Goal: Find specific page/section: Find specific page/section

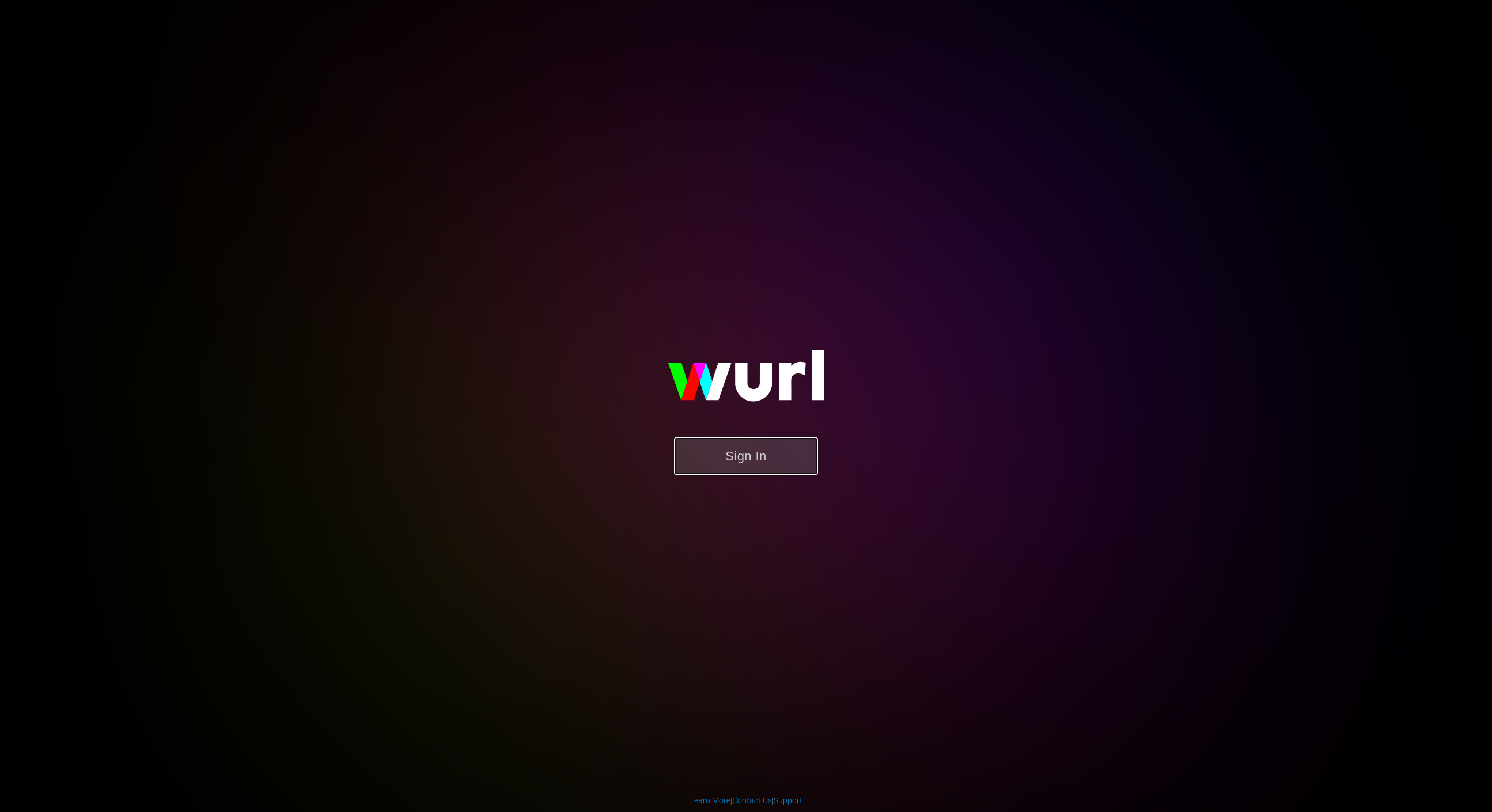
click at [762, 473] on button "Sign In" at bounding box center [746, 456] width 144 height 38
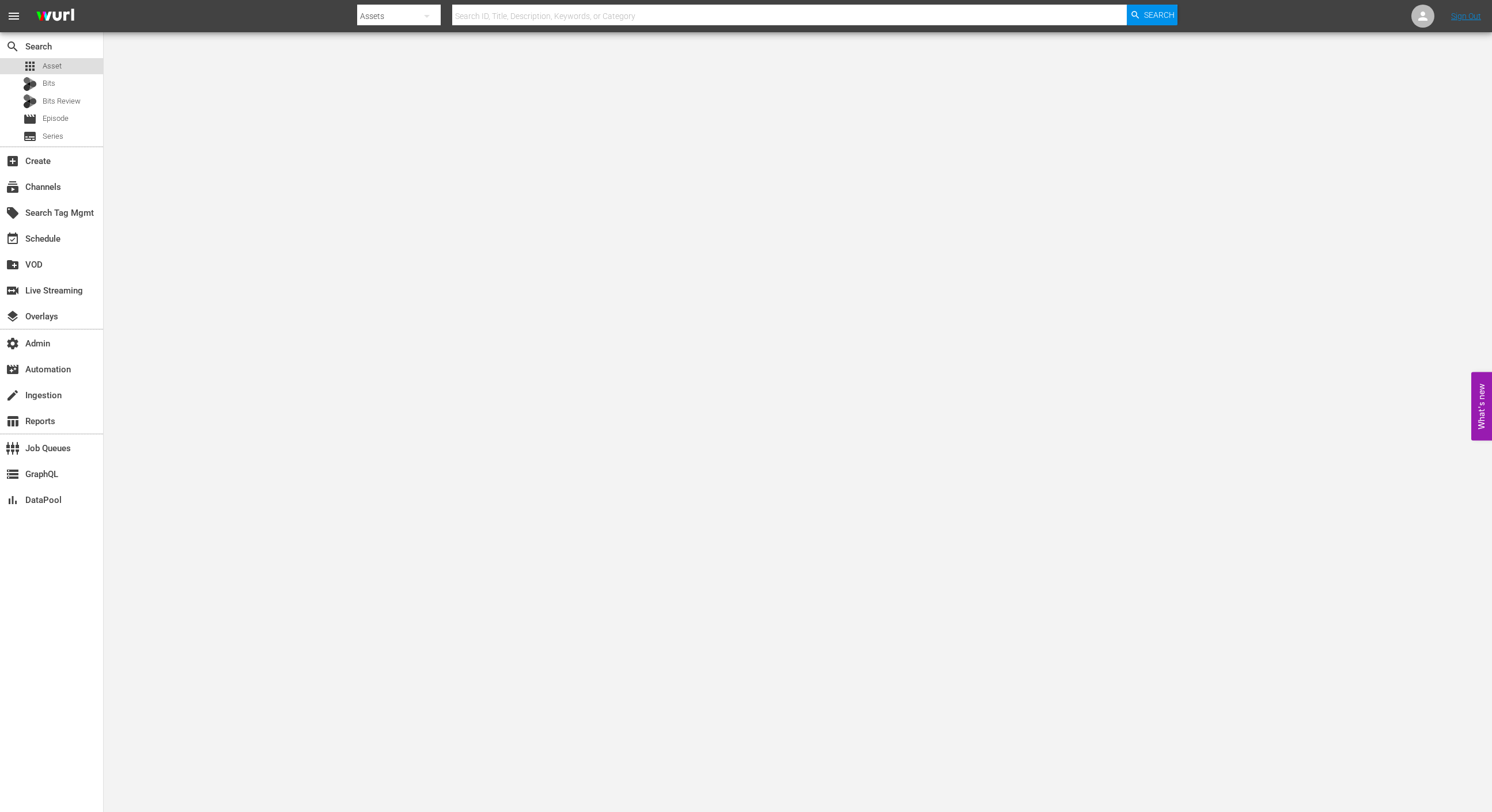
click at [90, 66] on div "apps Asset" at bounding box center [51, 66] width 103 height 16
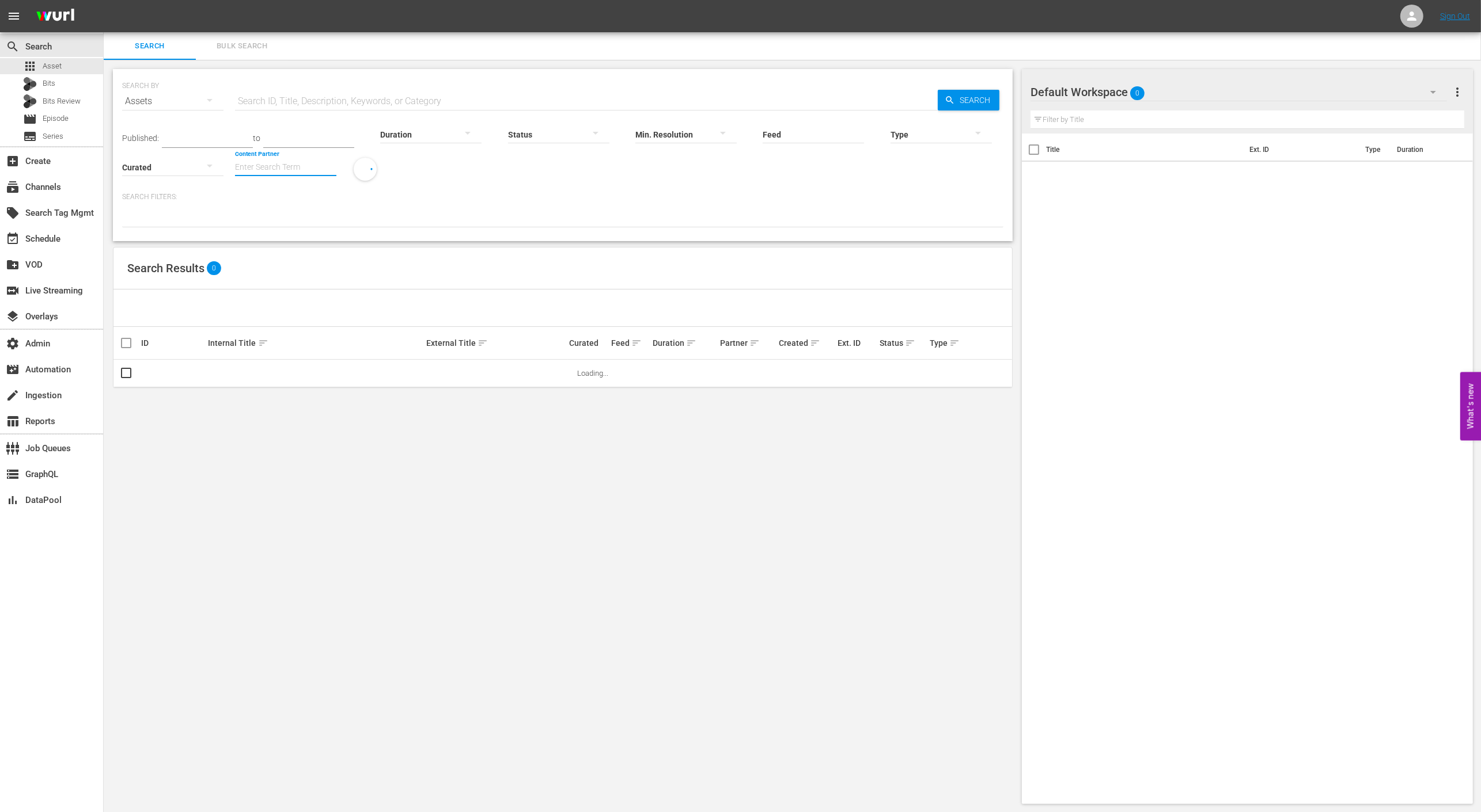
click at [283, 162] on input "Content Partner" at bounding box center [286, 168] width 101 height 42
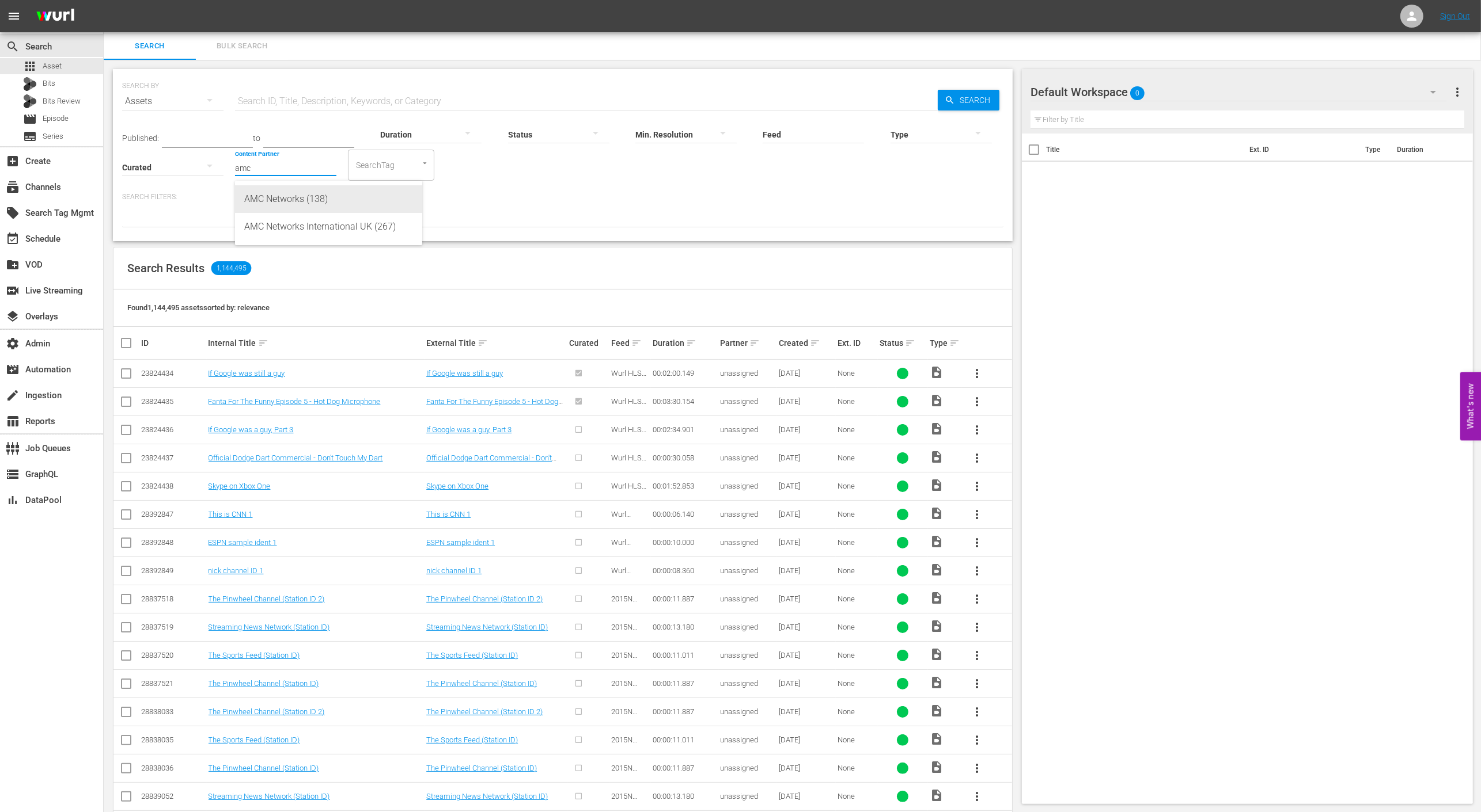
click at [301, 194] on div "AMC Networks (138)" at bounding box center [328, 199] width 169 height 28
type input "AMC Networks (138)"
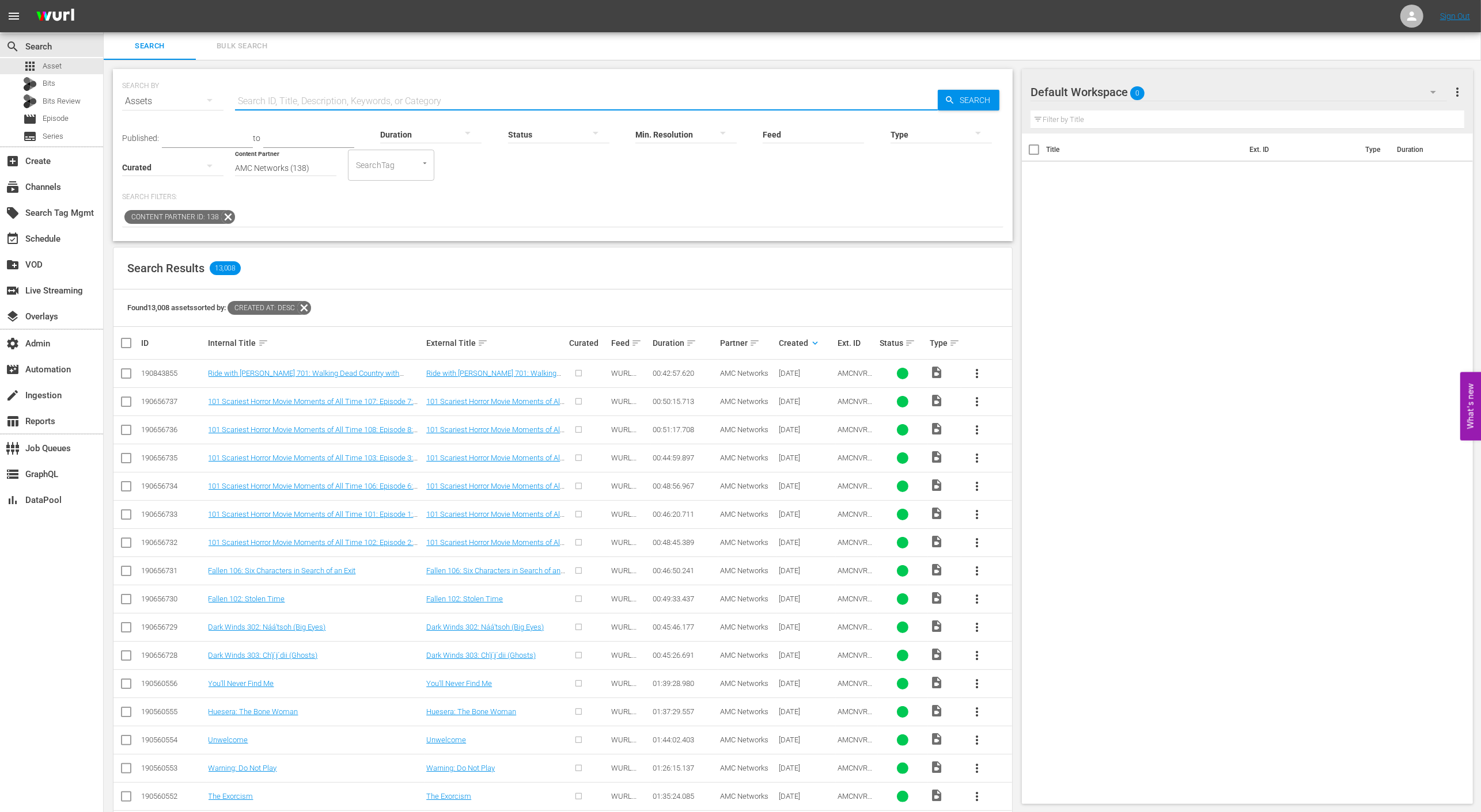
click at [403, 101] on input "text" at bounding box center [587, 101] width 702 height 28
paste input "AMCNVR0000015594"
click at [953, 100] on icon "button" at bounding box center [950, 100] width 10 height 10
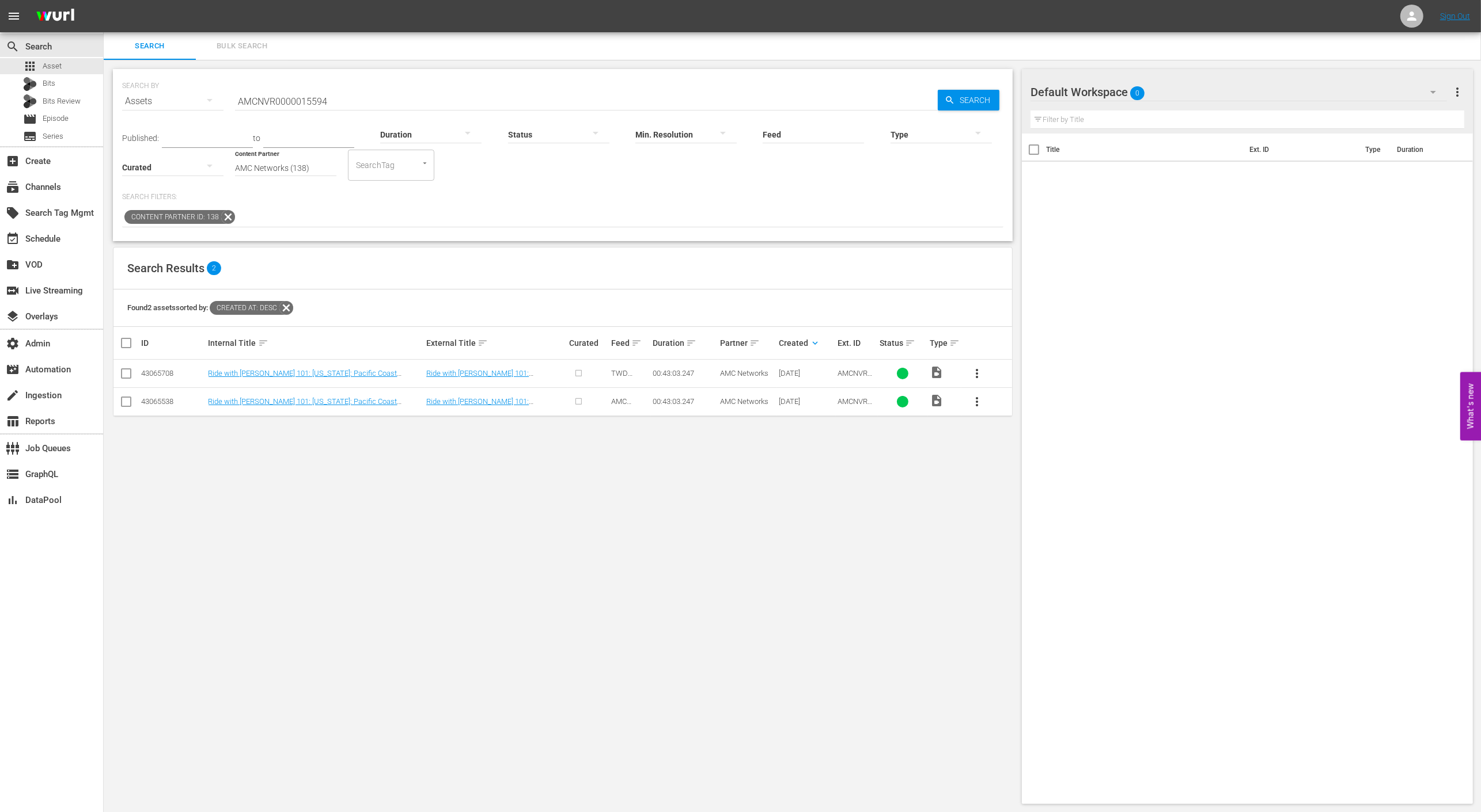
click at [735, 396] on td "AMC Networks" at bounding box center [747, 402] width 58 height 29
click at [388, 93] on input "AMCNVR0000015594" at bounding box center [587, 101] width 702 height 28
paste input "5"
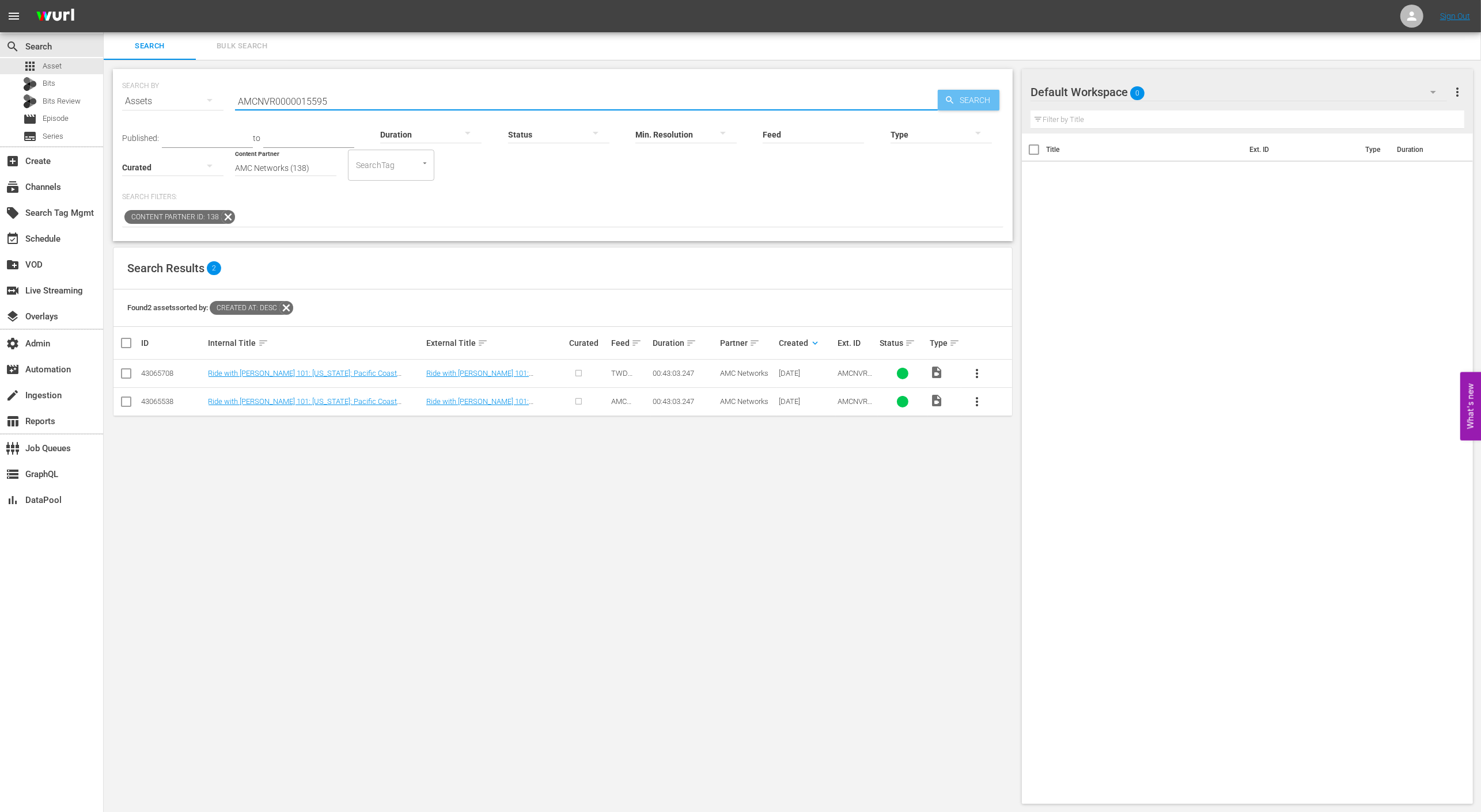
click at [955, 90] on span "Search" at bounding box center [976, 100] width 45 height 21
click at [433, 100] on input "AMCNVR0000015595" at bounding box center [587, 101] width 702 height 28
paste input "6"
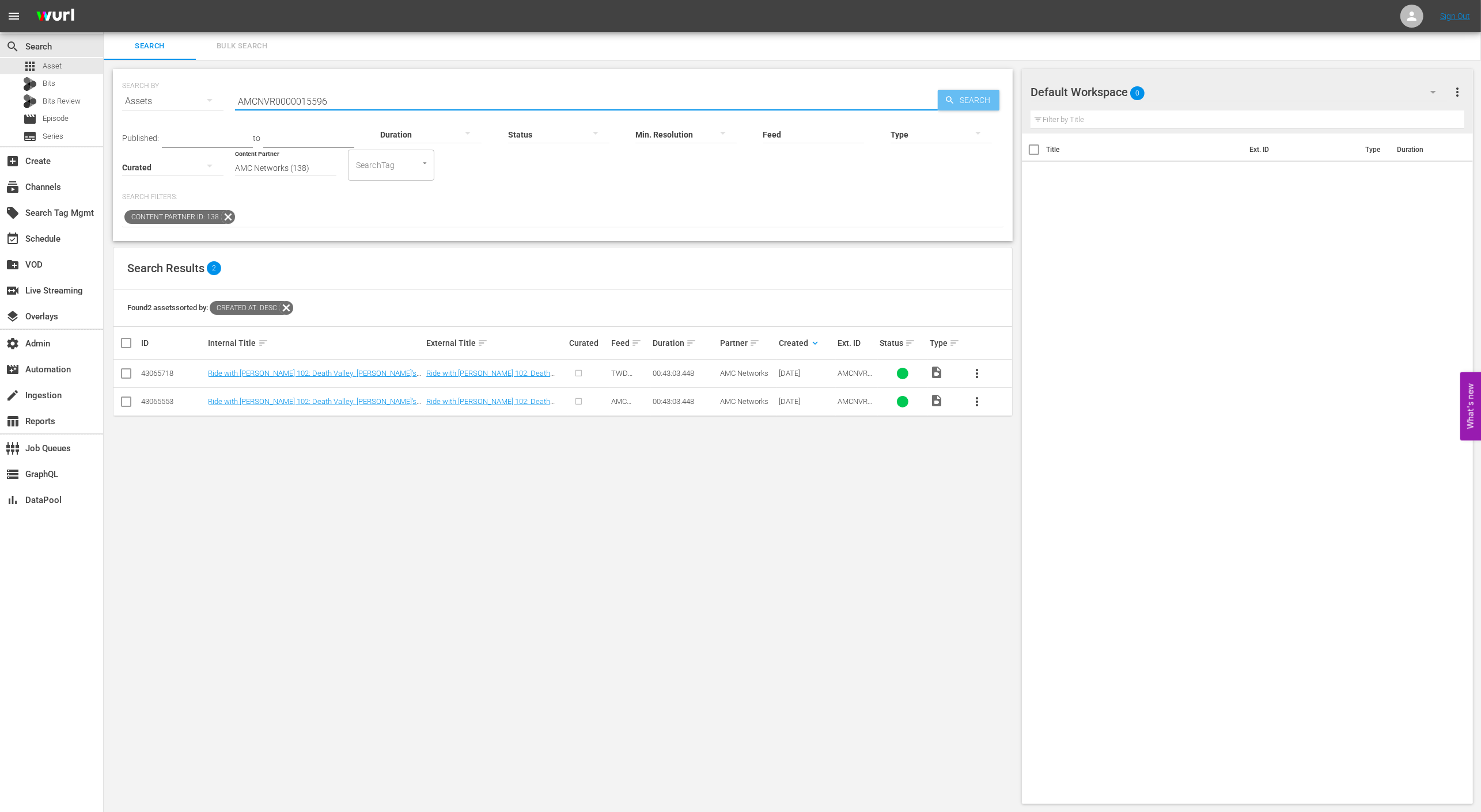
click at [967, 96] on span "Search" at bounding box center [976, 100] width 45 height 21
click at [349, 101] on input "AMCNVR0000015596" at bounding box center [587, 101] width 702 height 28
click at [351, 101] on input "AMCNVR0000015596" at bounding box center [587, 101] width 702 height 28
paste input "7"
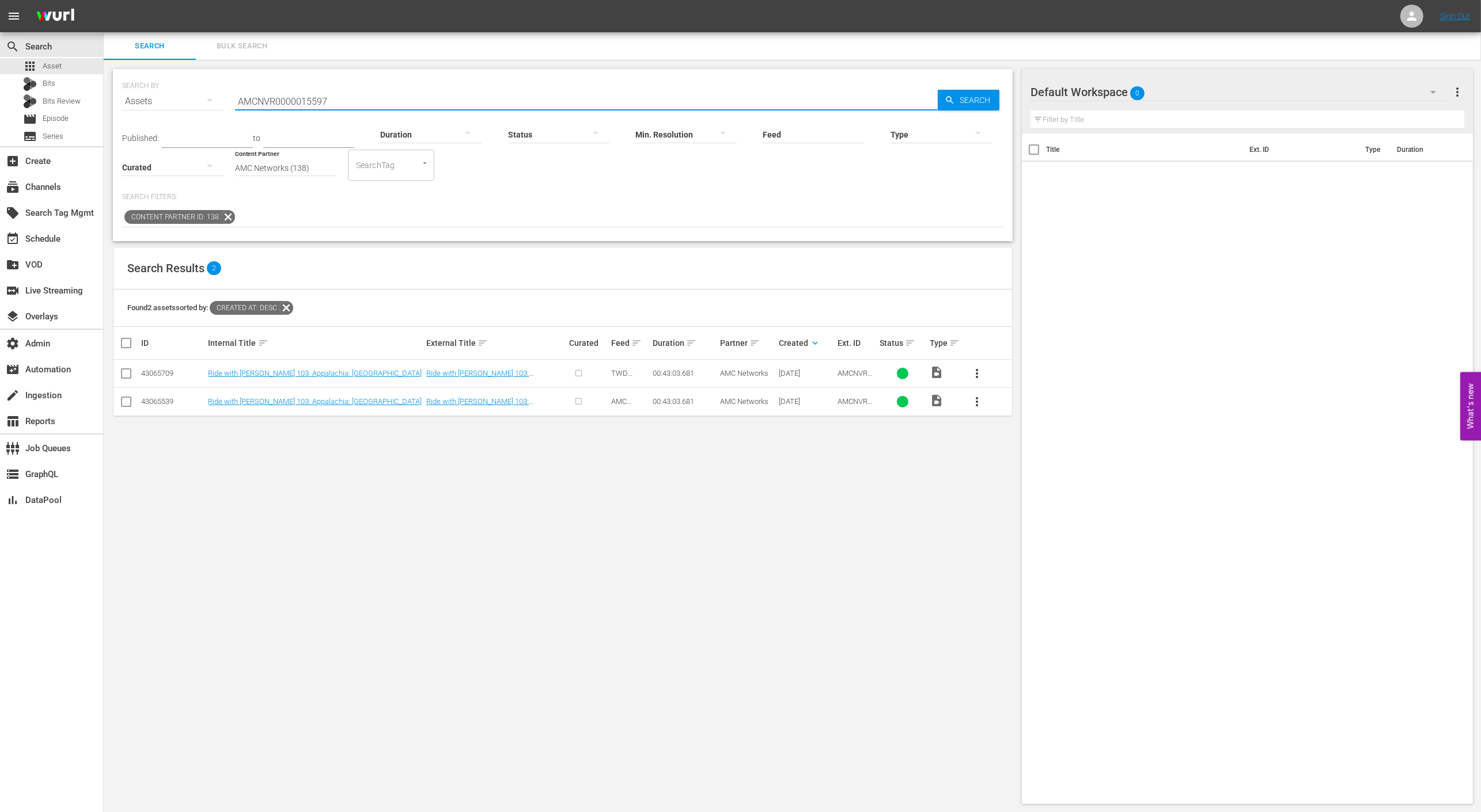
type input "AMCNVR0000015597"
click at [971, 99] on span "Search" at bounding box center [976, 100] width 45 height 21
click at [352, 76] on div "SEARCH BY Search By Assets Search ID, Title, Description, Keywords, or Category…" at bounding box center [562, 95] width 881 height 42
click at [509, 267] on div "Search Results 2" at bounding box center [563, 268] width 898 height 42
